Goal: Find specific page/section: Find specific page/section

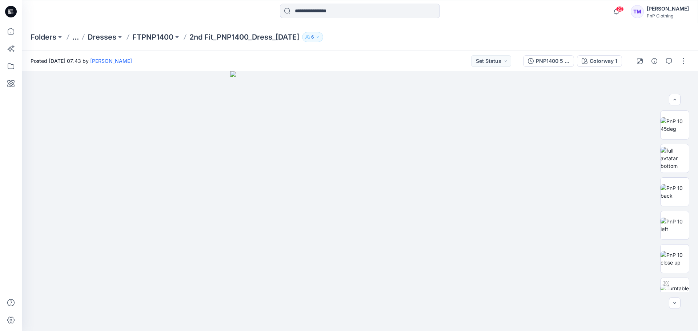
scroll to position [257, 0]
drag, startPoint x: 0, startPoint y: 0, endPoint x: 218, endPoint y: 38, distance: 221.5
click at [218, 38] on p "2nd Fit_PNP1400_Dress_[DATE]" at bounding box center [244, 37] width 110 height 10
click at [159, 35] on p "FTPNP1400" at bounding box center [152, 37] width 41 height 10
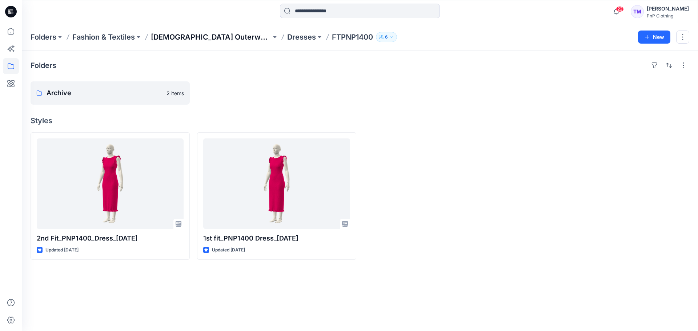
click at [181, 37] on p "[DEMOGRAPHIC_DATA] Outerwear" at bounding box center [211, 37] width 120 height 10
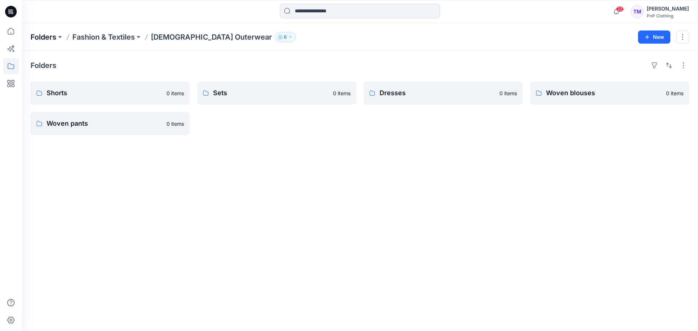
click at [35, 39] on p "Folders" at bounding box center [44, 37] width 26 height 10
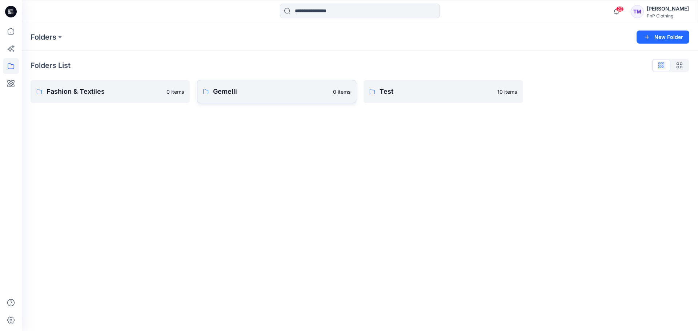
click at [230, 91] on p "Gemelli" at bounding box center [271, 92] width 116 height 10
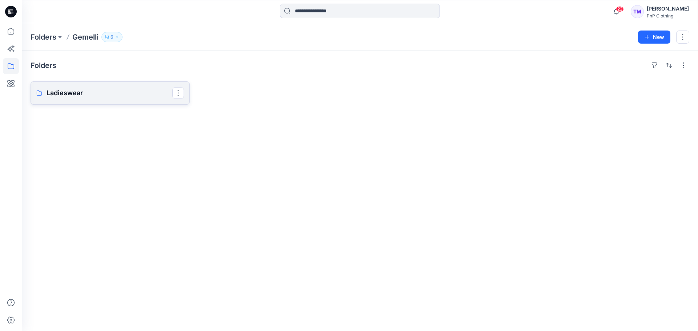
click at [105, 88] on p "Ladieswear" at bounding box center [110, 93] width 126 height 10
click at [91, 93] on p "Knit Dresses" at bounding box center [110, 93] width 126 height 10
click at [137, 94] on p "1stFit_PL2732_tshirt dress long pockets_ [DATE]" at bounding box center [110, 93] width 126 height 10
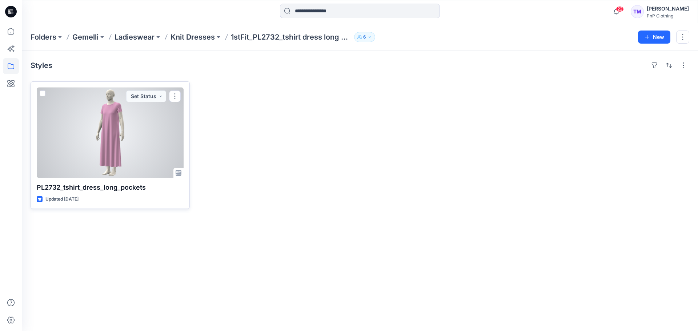
click at [156, 117] on div at bounding box center [110, 133] width 147 height 91
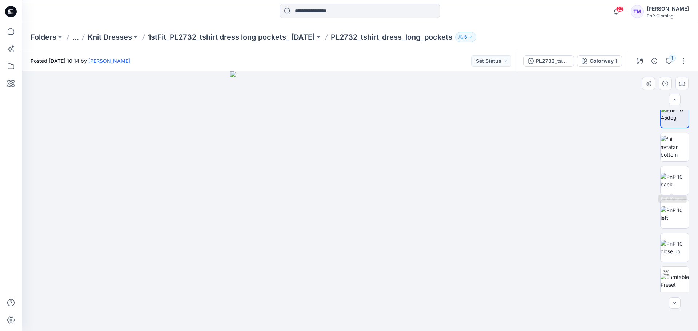
scroll to position [15, 0]
